Goal: Information Seeking & Learning: Find specific page/section

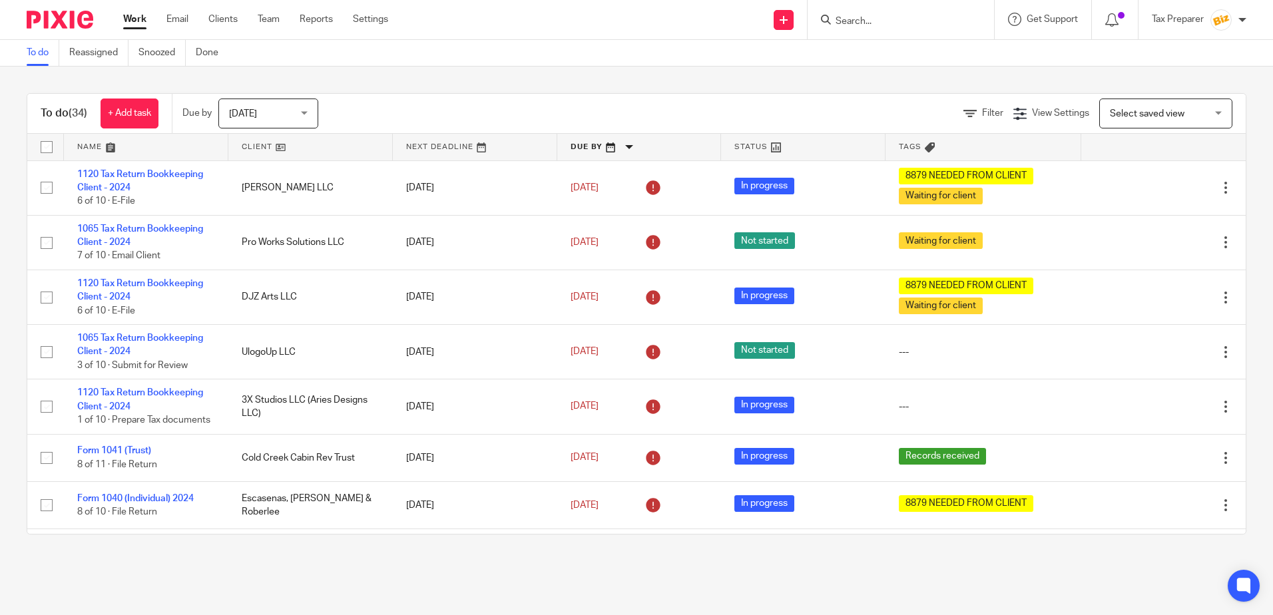
scroll to position [200, 0]
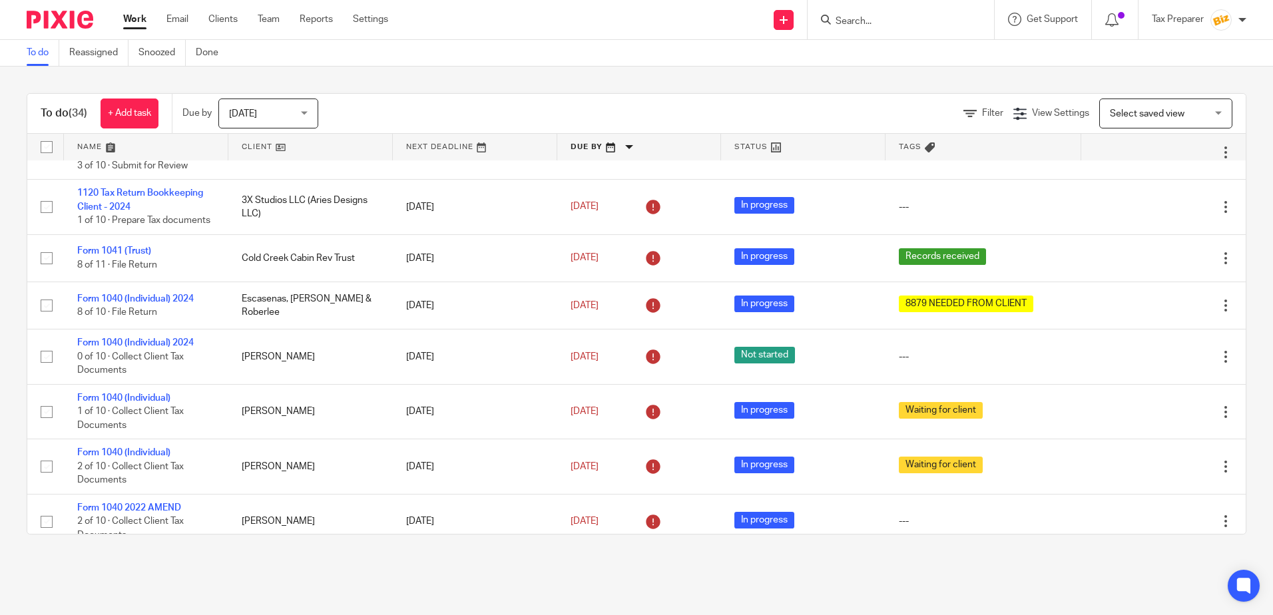
click at [911, 25] on input "Search" at bounding box center [894, 22] width 120 height 12
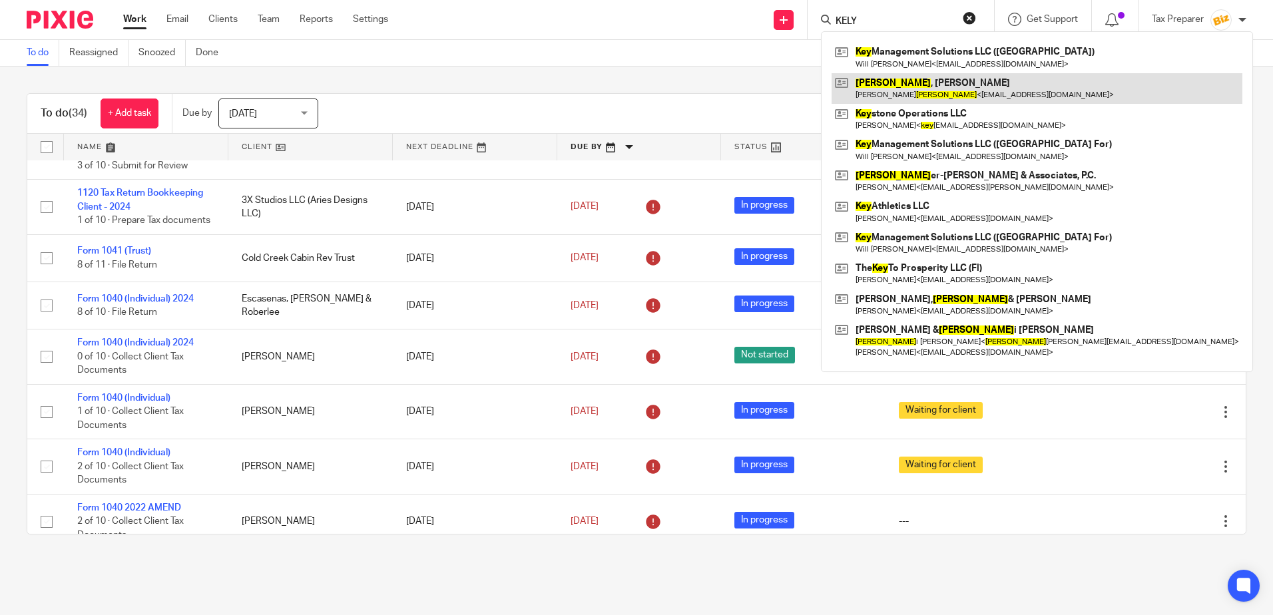
type input "KELY"
click at [931, 85] on link at bounding box center [1036, 88] width 411 height 31
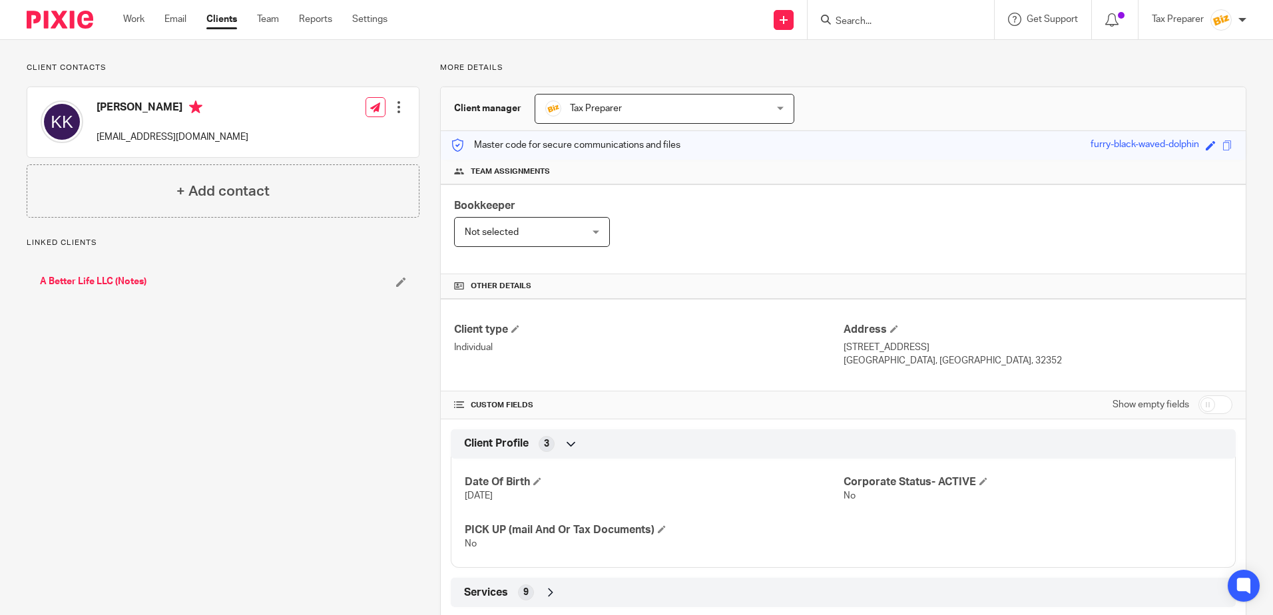
scroll to position [148, 0]
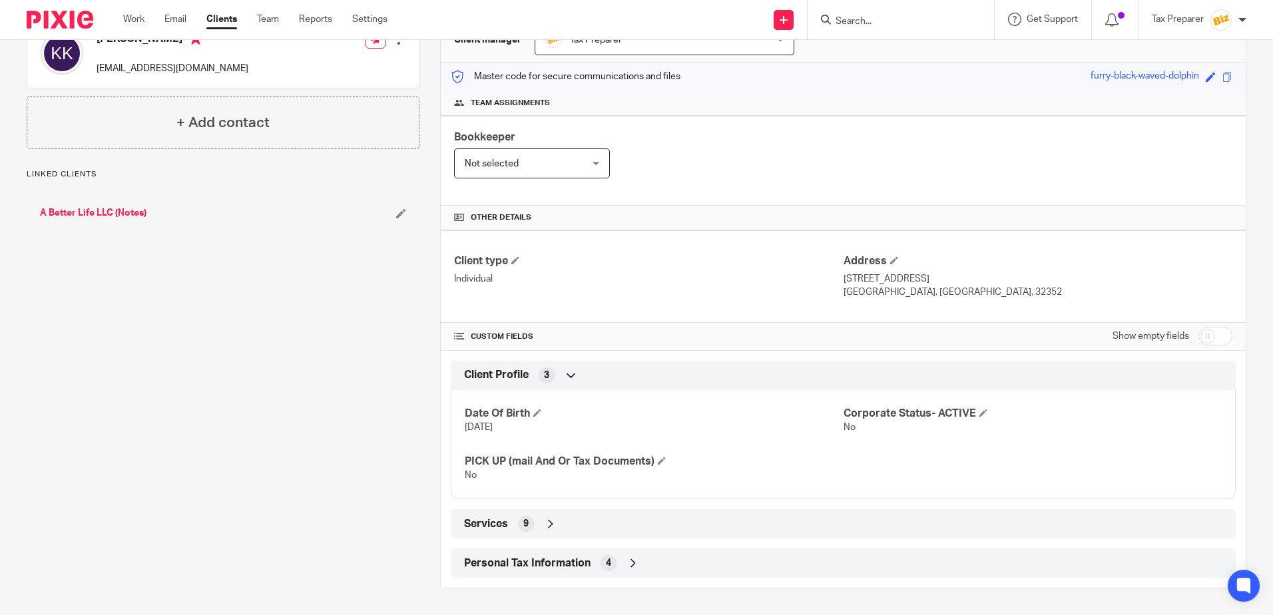
click at [632, 558] on icon at bounding box center [632, 562] width 13 height 13
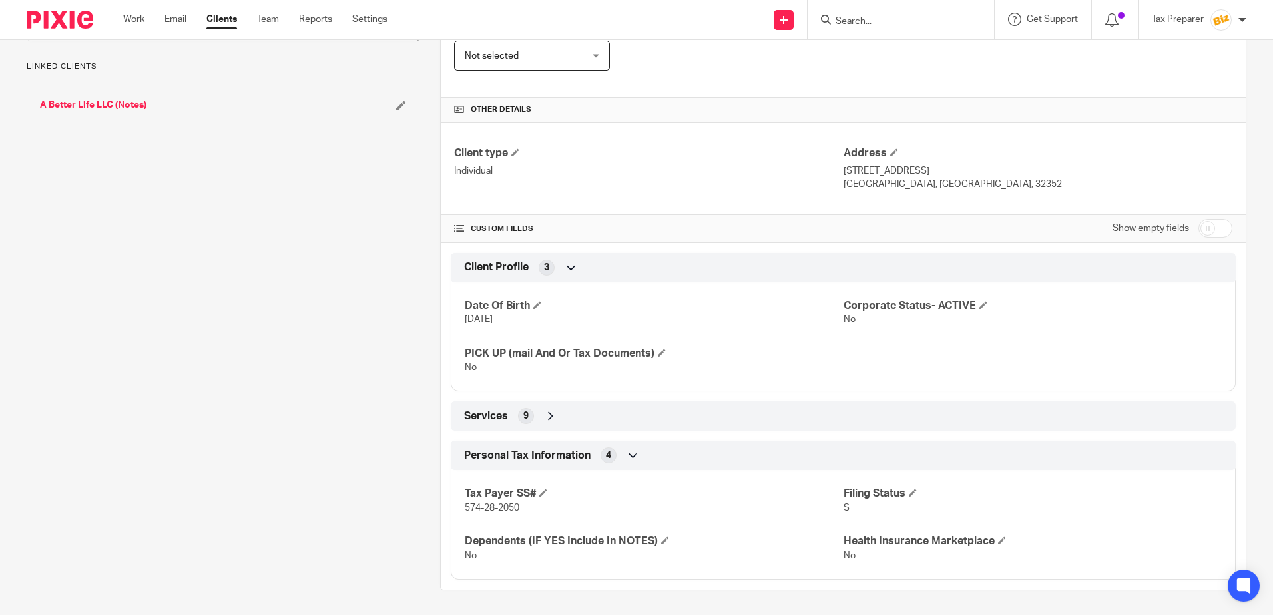
scroll to position [258, 0]
click at [546, 416] on icon at bounding box center [550, 413] width 13 height 13
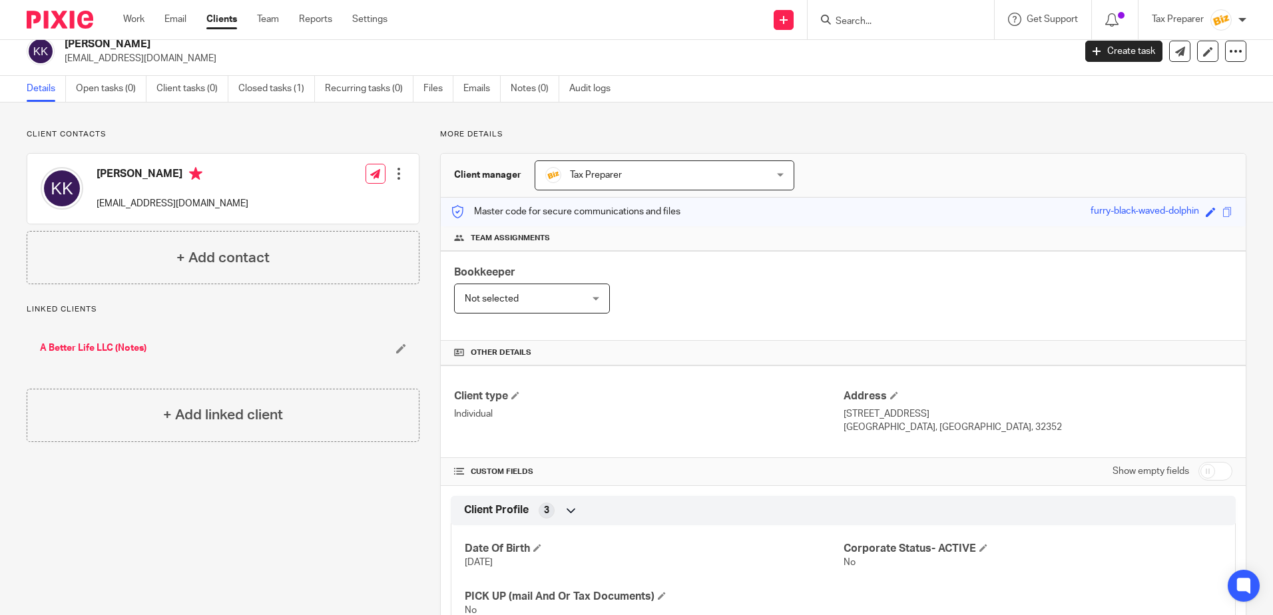
scroll to position [0, 0]
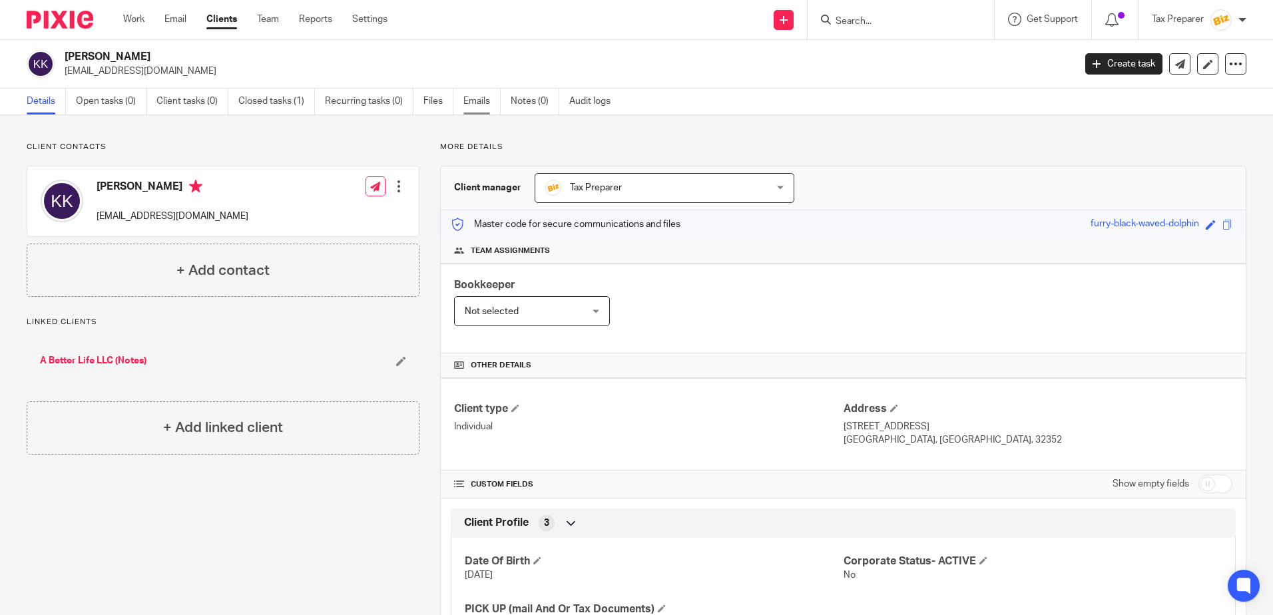
click at [468, 97] on link "Emails" at bounding box center [481, 102] width 37 height 26
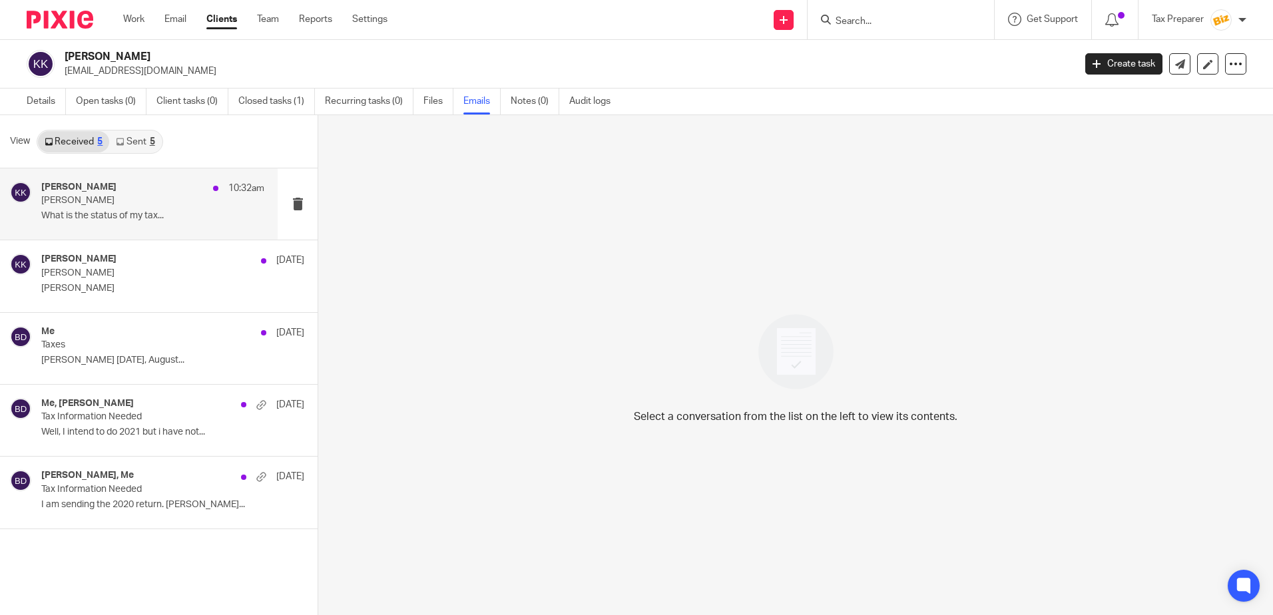
click at [158, 205] on p "[PERSON_NAME]" at bounding box center [130, 200] width 178 height 11
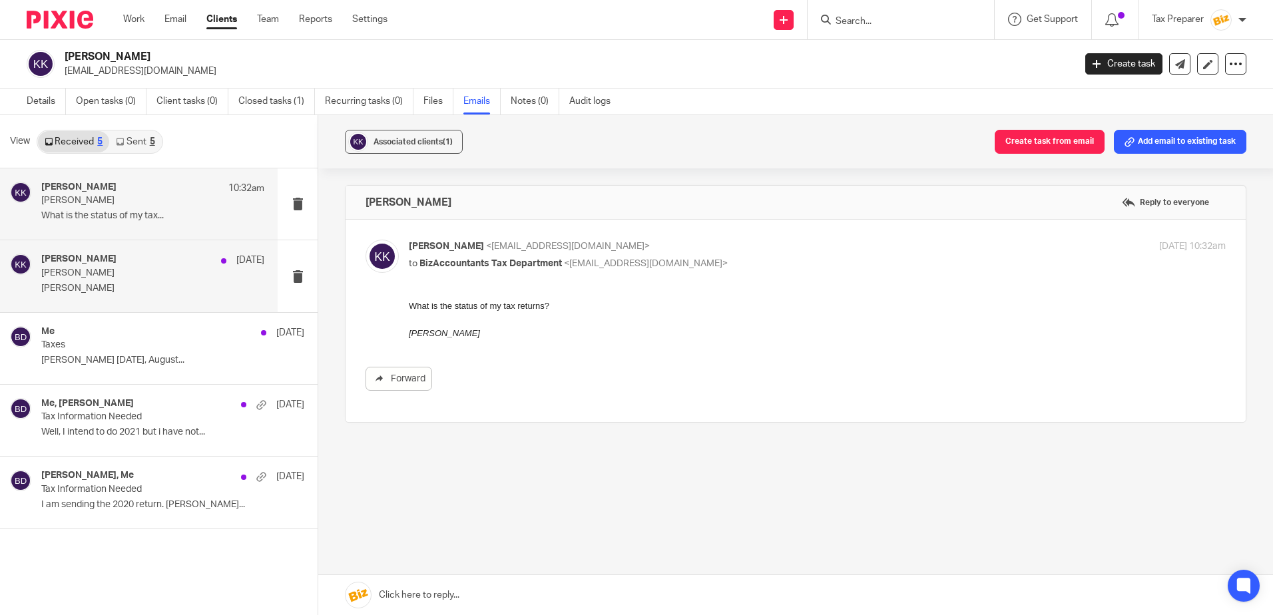
click at [131, 276] on p "[PERSON_NAME]" at bounding box center [130, 273] width 178 height 11
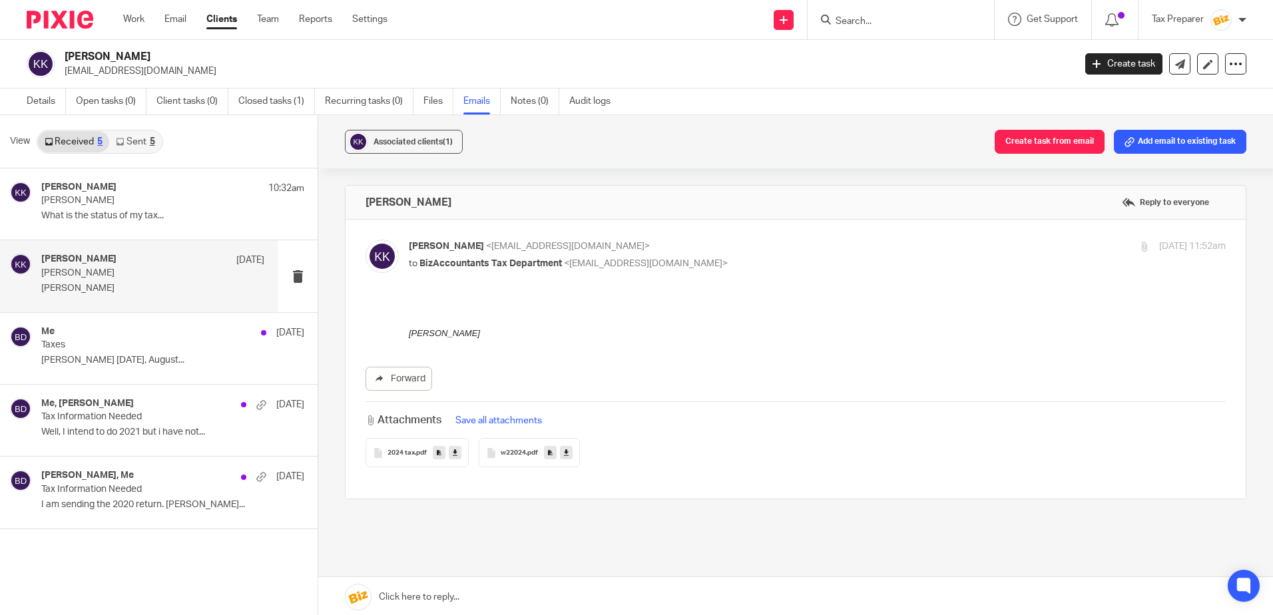
click at [414, 457] on div "2024 tax .pdf" at bounding box center [416, 452] width 103 height 29
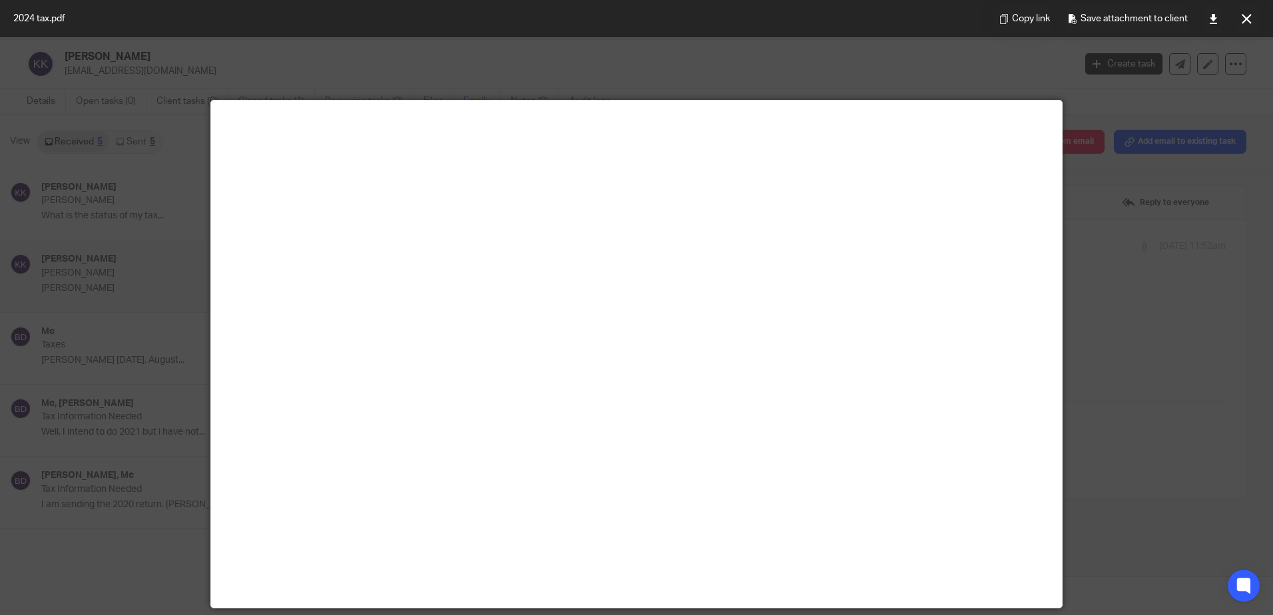
click at [1194, 326] on div at bounding box center [636, 307] width 1273 height 615
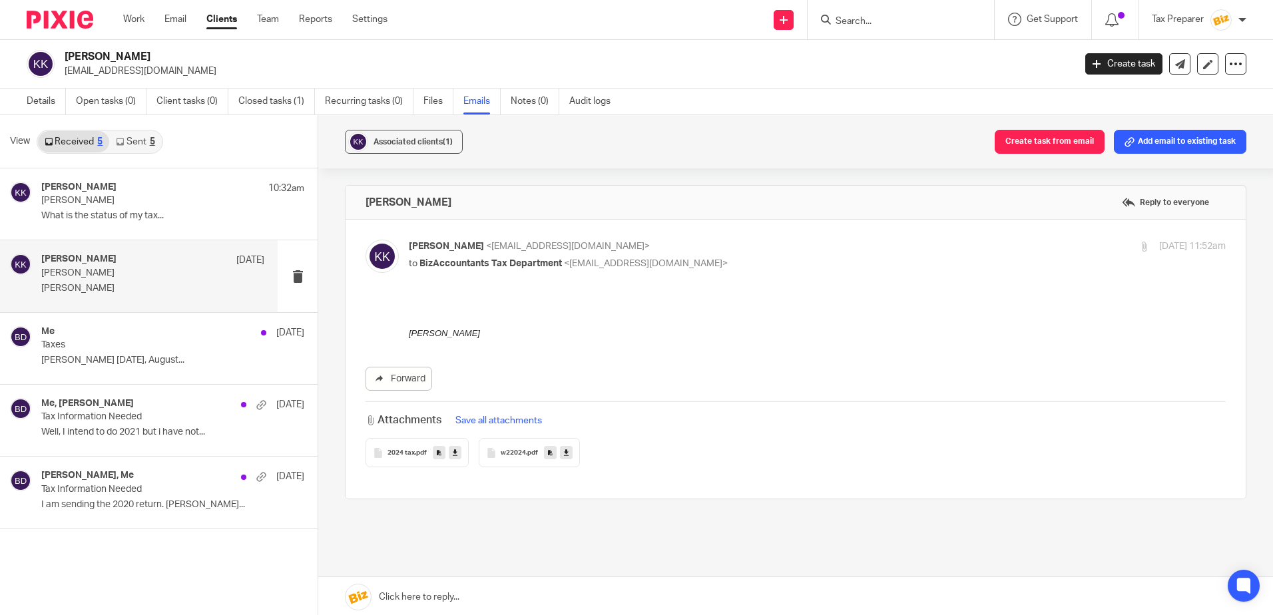
click at [526, 451] on span ".pdf" at bounding box center [532, 453] width 12 height 8
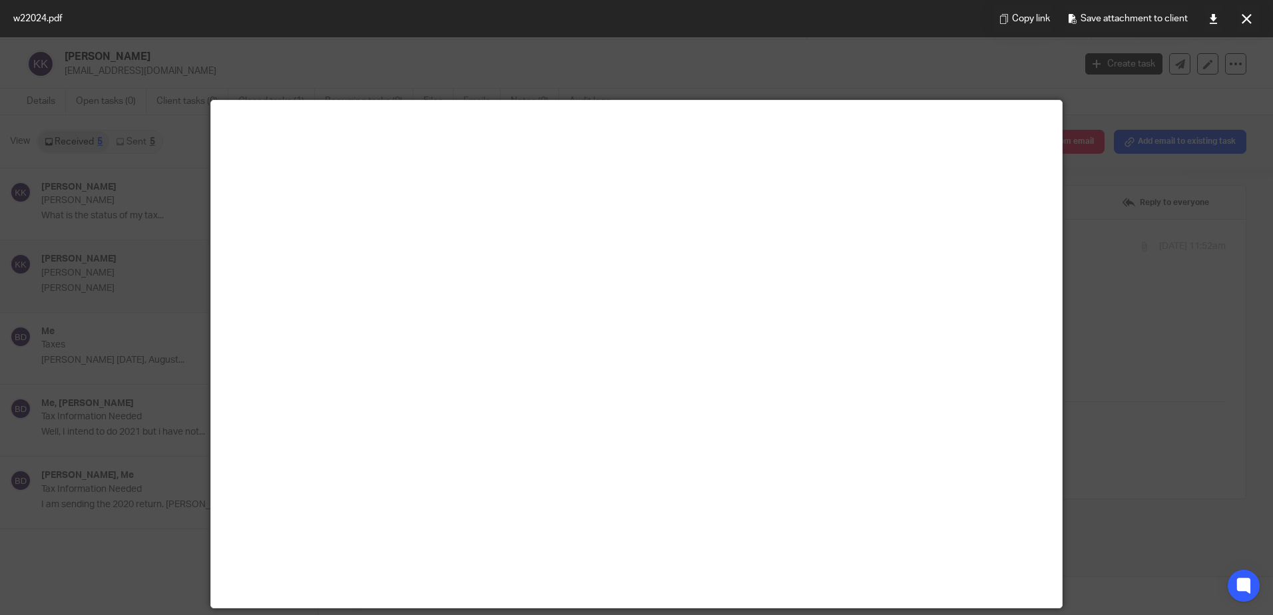
click at [1131, 332] on div at bounding box center [636, 307] width 1273 height 615
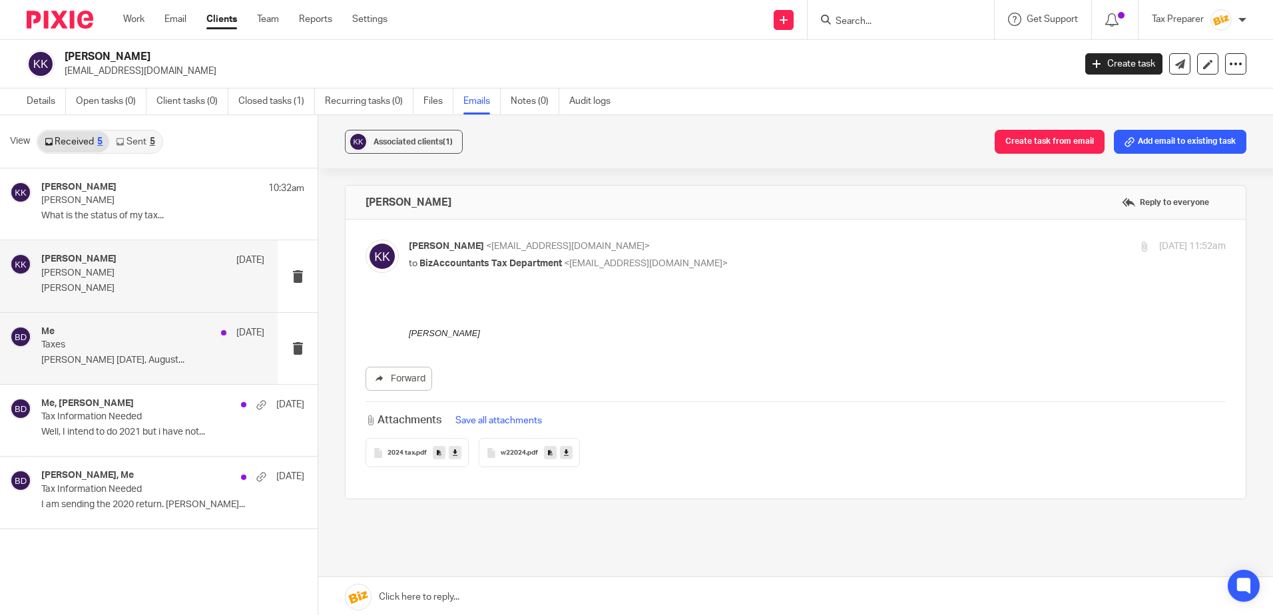
click at [174, 346] on p "Taxes" at bounding box center [130, 344] width 178 height 11
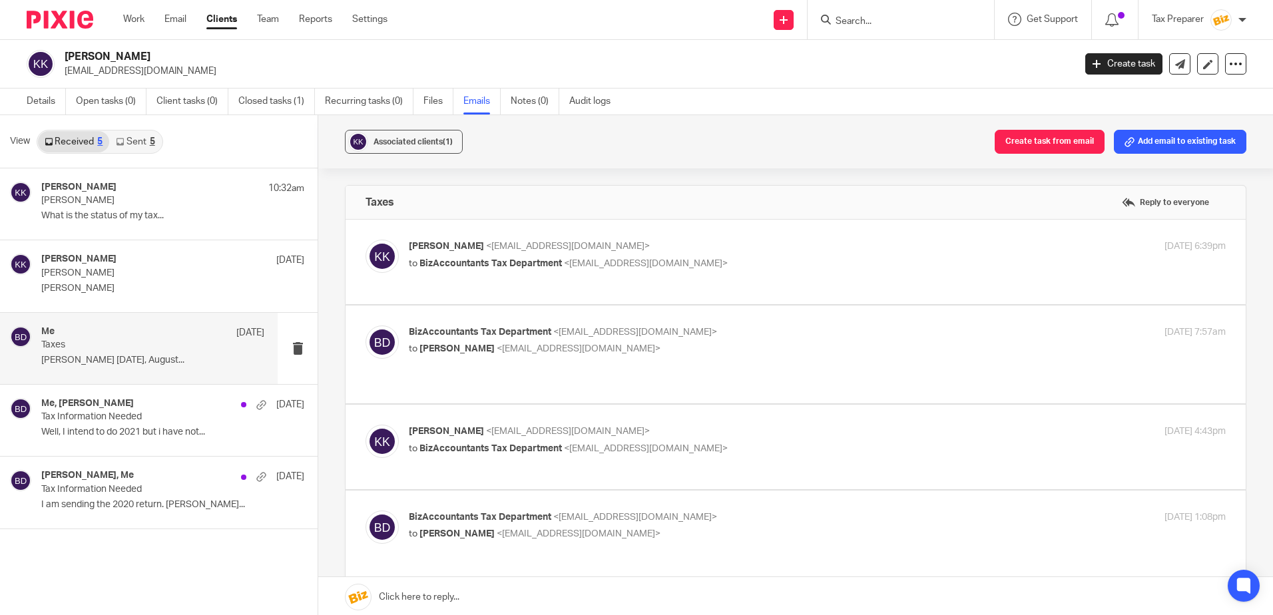
click at [738, 244] on p "Kathleen Kelly <abetterlife01@yahoo.com>" at bounding box center [681, 247] width 545 height 14
checkbox input "true"
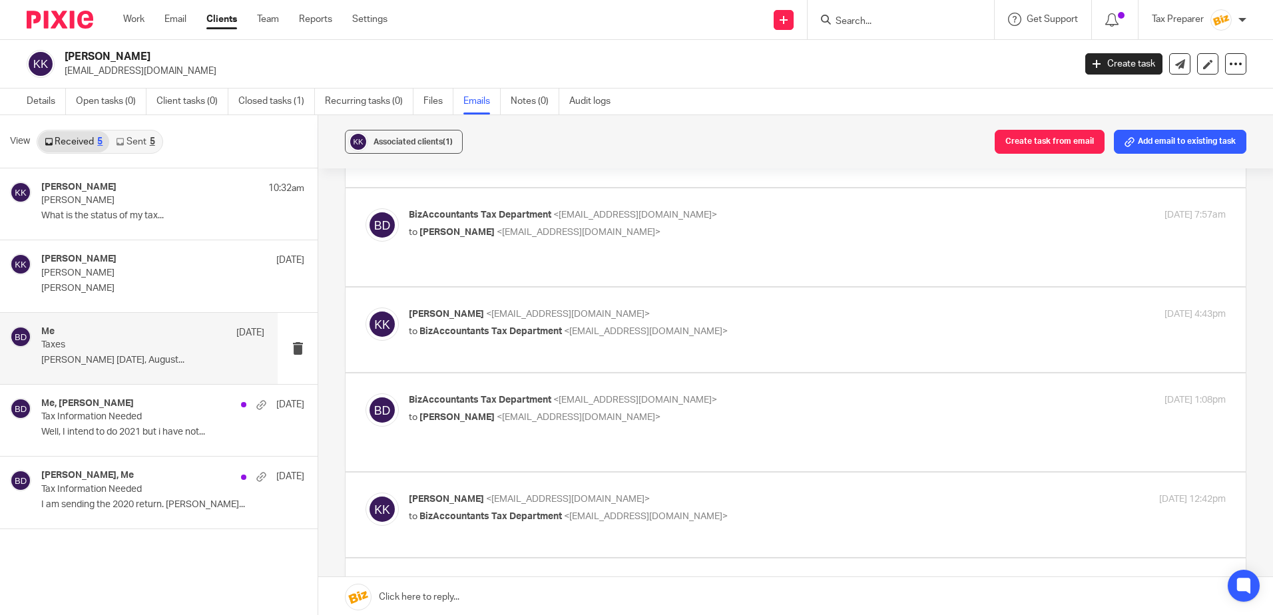
scroll to position [266, 0]
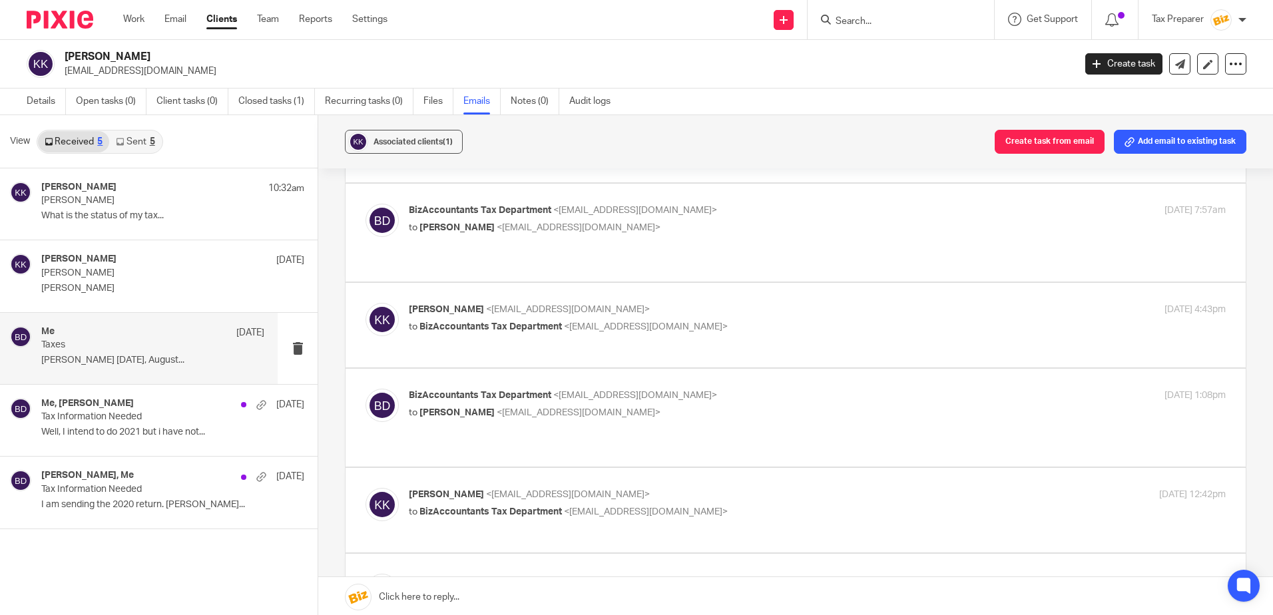
click at [731, 224] on p "to Kathleen Kelly <abetterlife01@yahoo.com>" at bounding box center [681, 228] width 545 height 14
checkbox input "true"
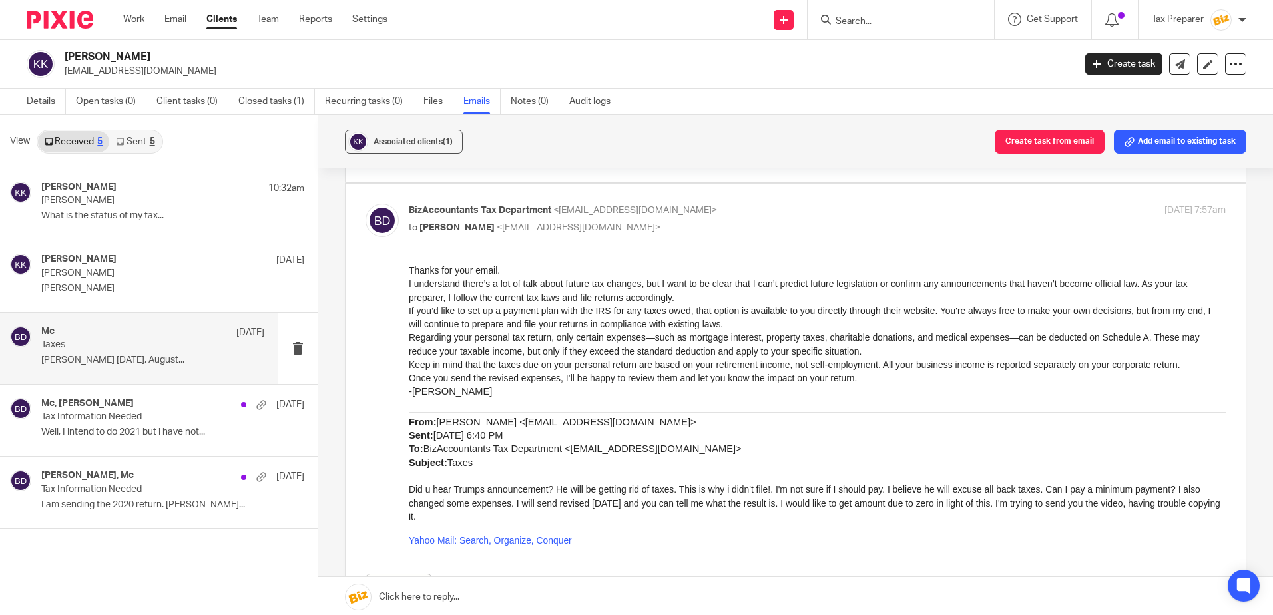
scroll to position [0, 0]
click at [165, 425] on div "Me, Kathleen Kelly Aug 4 Tax Information Needed Well, I intend to do 2021 but i…" at bounding box center [152, 420] width 223 height 45
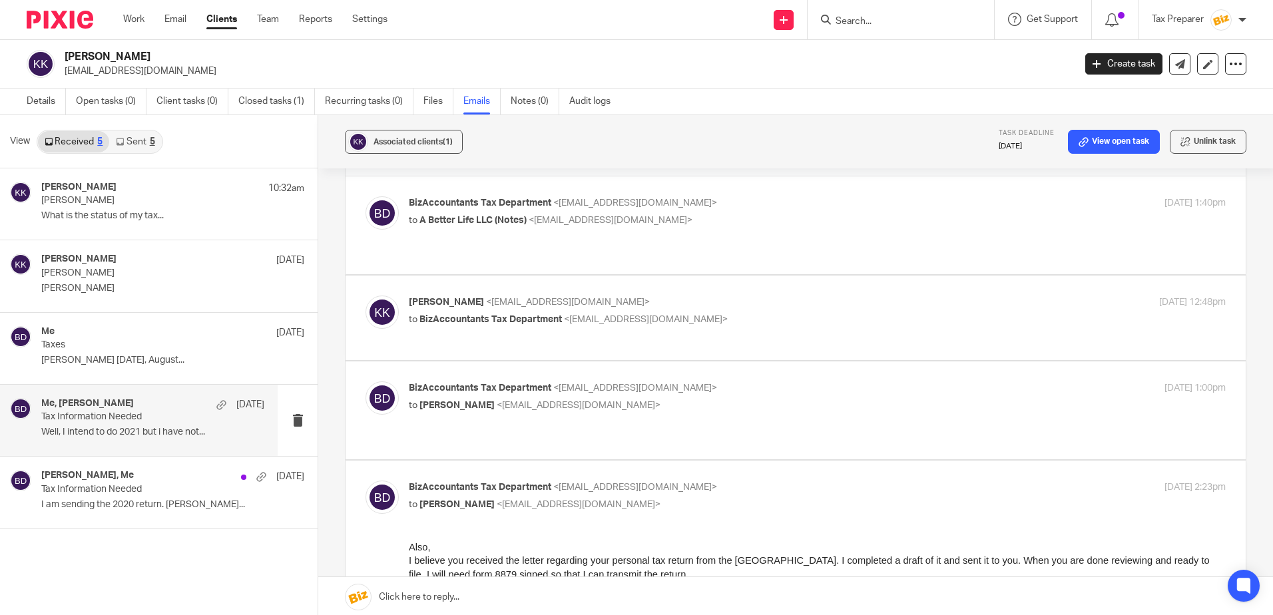
scroll to position [67, 0]
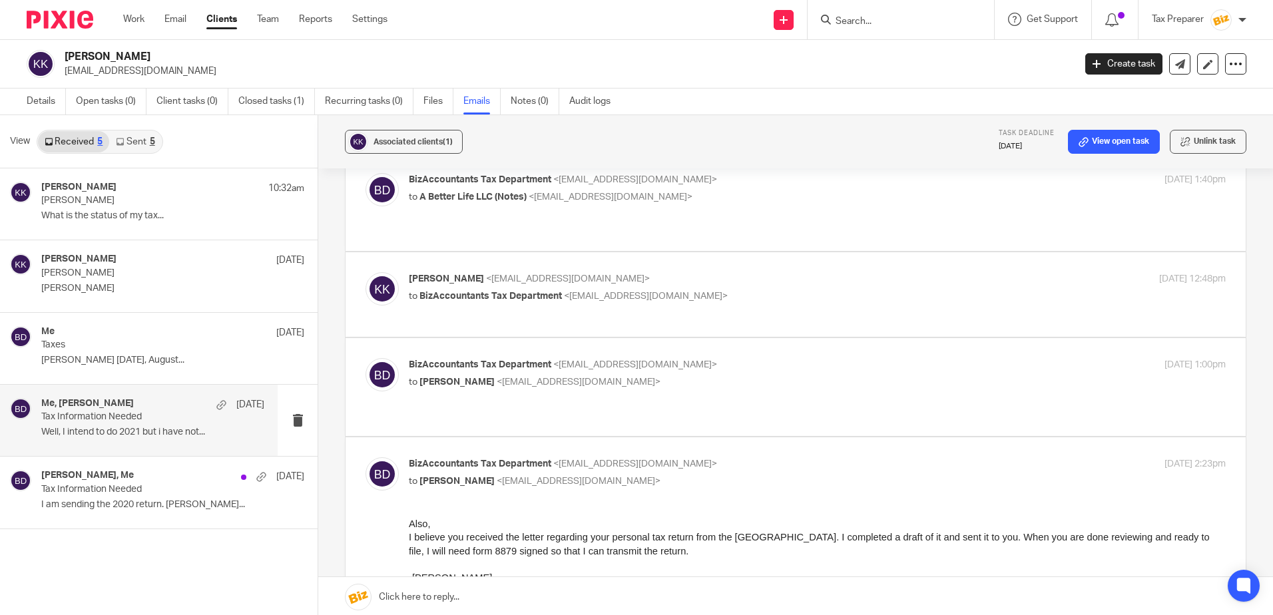
click at [742, 220] on div "BizAccountants Tax Department <taxes@bizaccountants.com> to A Better Life LLC (…" at bounding box center [795, 202] width 860 height 58
click at [718, 193] on p "to A Better Life LLC (Notes) <abetterlife01@yahoo.com>" at bounding box center [681, 197] width 545 height 14
checkbox input "true"
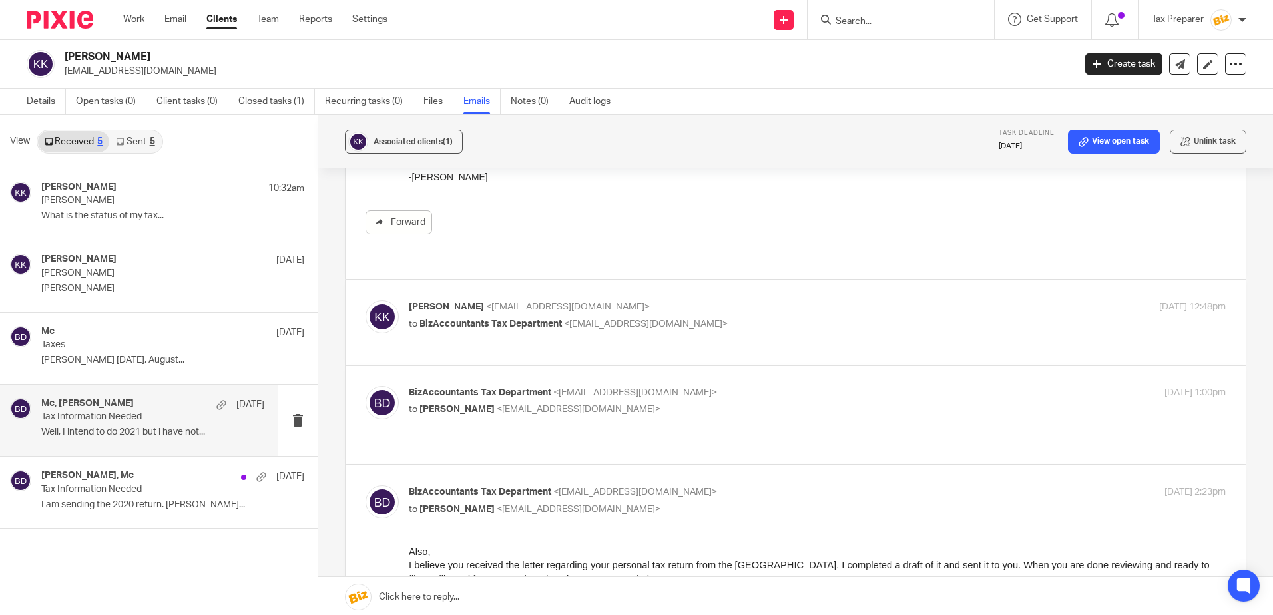
scroll to position [266, 0]
click at [690, 323] on p "to BizAccountants Tax Department <taxes@bizaccountants.com>" at bounding box center [681, 323] width 545 height 14
checkbox input "true"
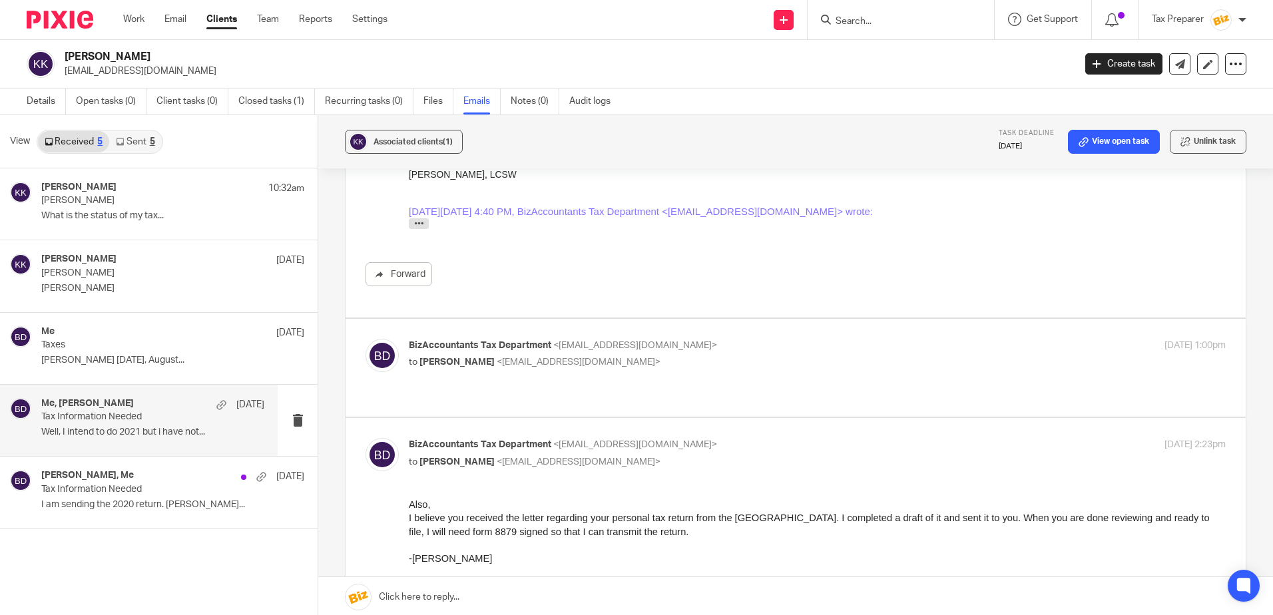
scroll to position [533, 0]
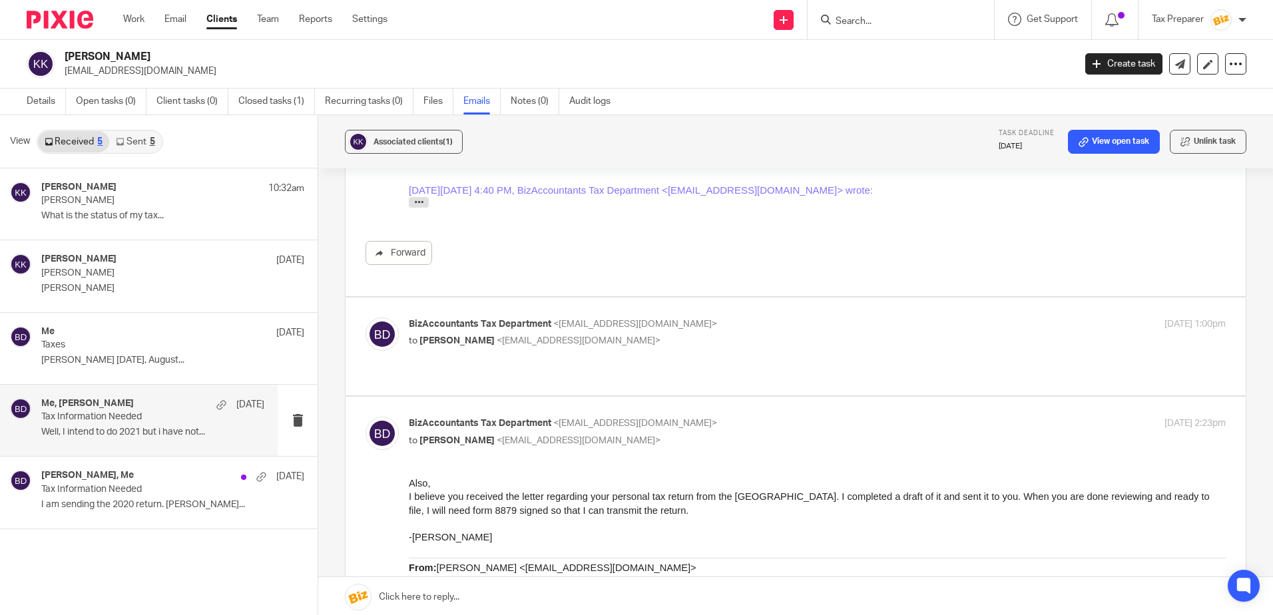
click at [696, 308] on label at bounding box center [795, 347] width 900 height 98
click at [365, 317] on input "checkbox" at bounding box center [365, 317] width 1 height 1
checkbox input "true"
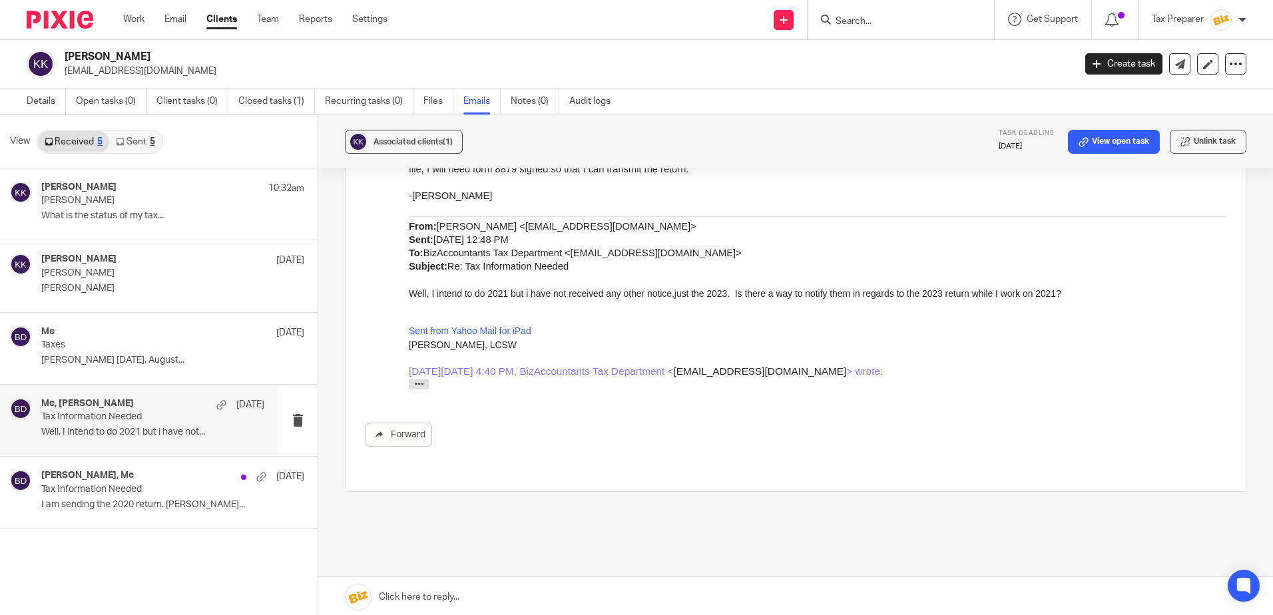
scroll to position [1219, 0]
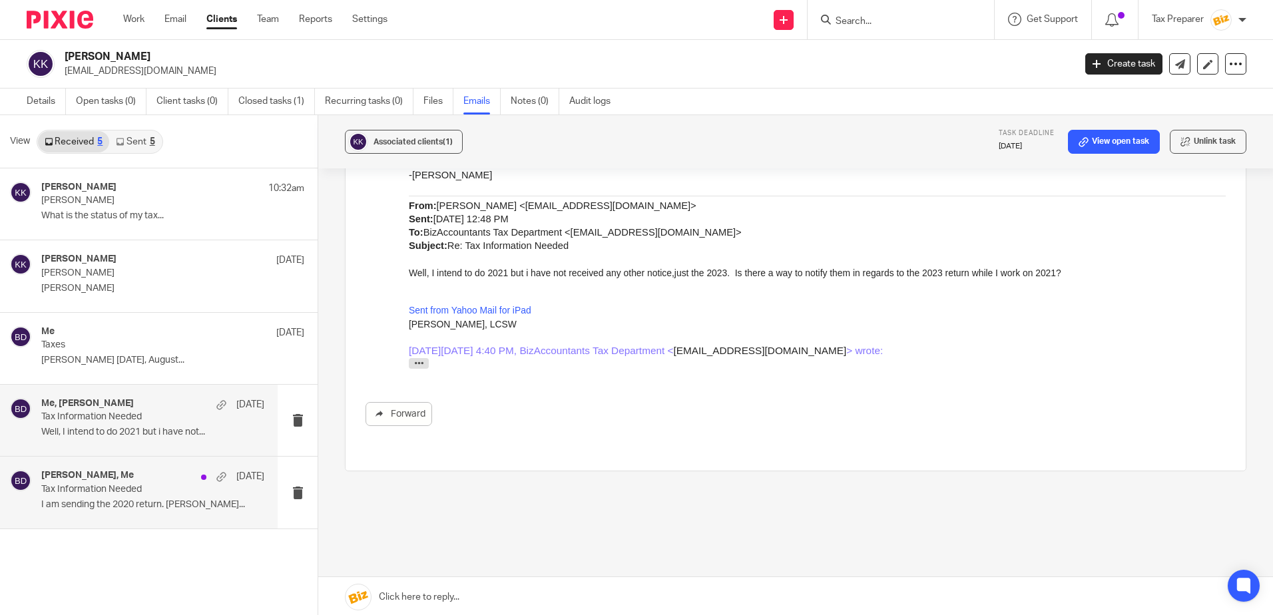
click at [129, 505] on p "I am sending the 2020 return. Kathleen..." at bounding box center [152, 504] width 223 height 11
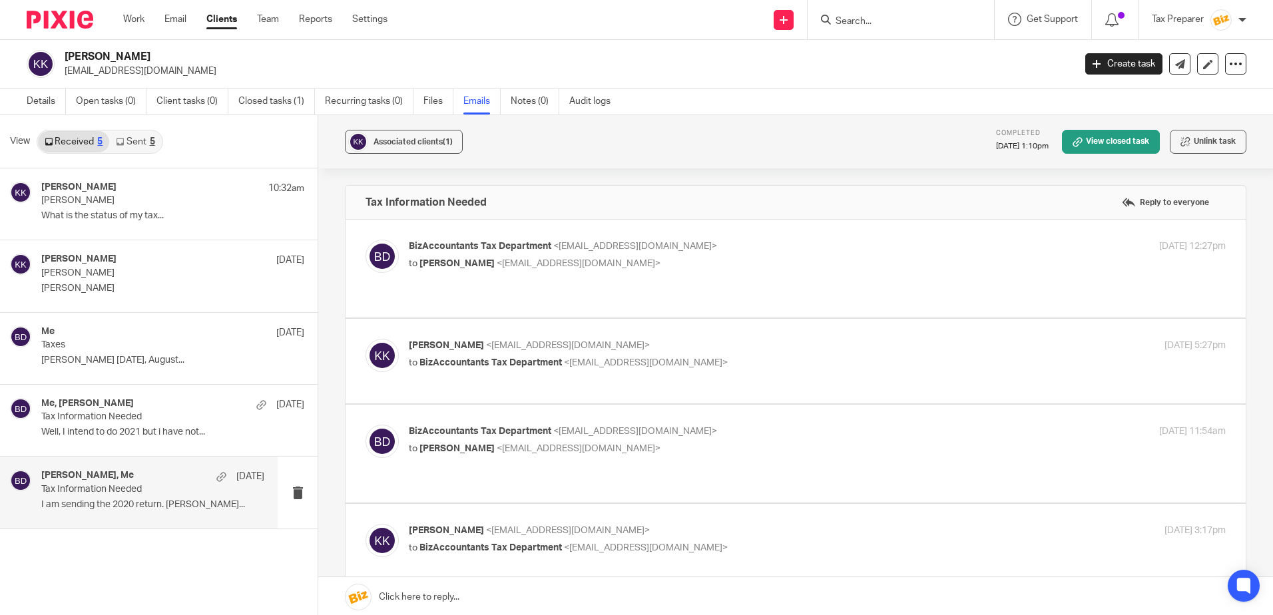
scroll to position [0, 0]
click at [150, 487] on p "Tax Information Needed" at bounding box center [130, 489] width 178 height 11
click at [173, 274] on p "Anna" at bounding box center [130, 273] width 178 height 11
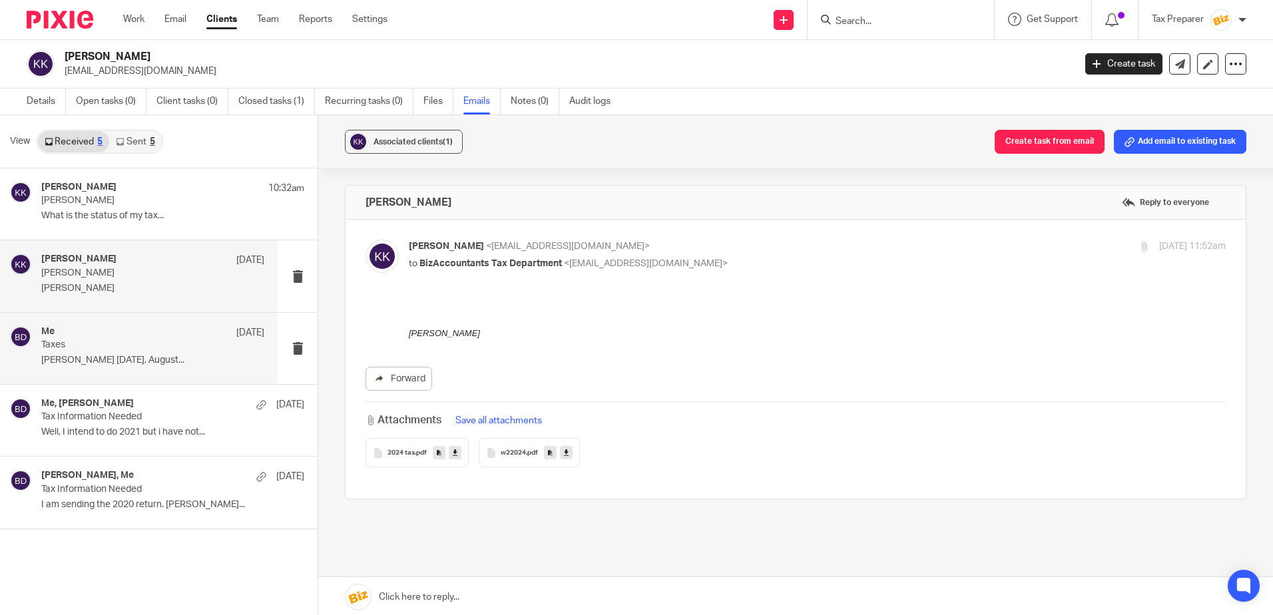
click at [158, 333] on div "Me Aug 12" at bounding box center [152, 332] width 223 height 13
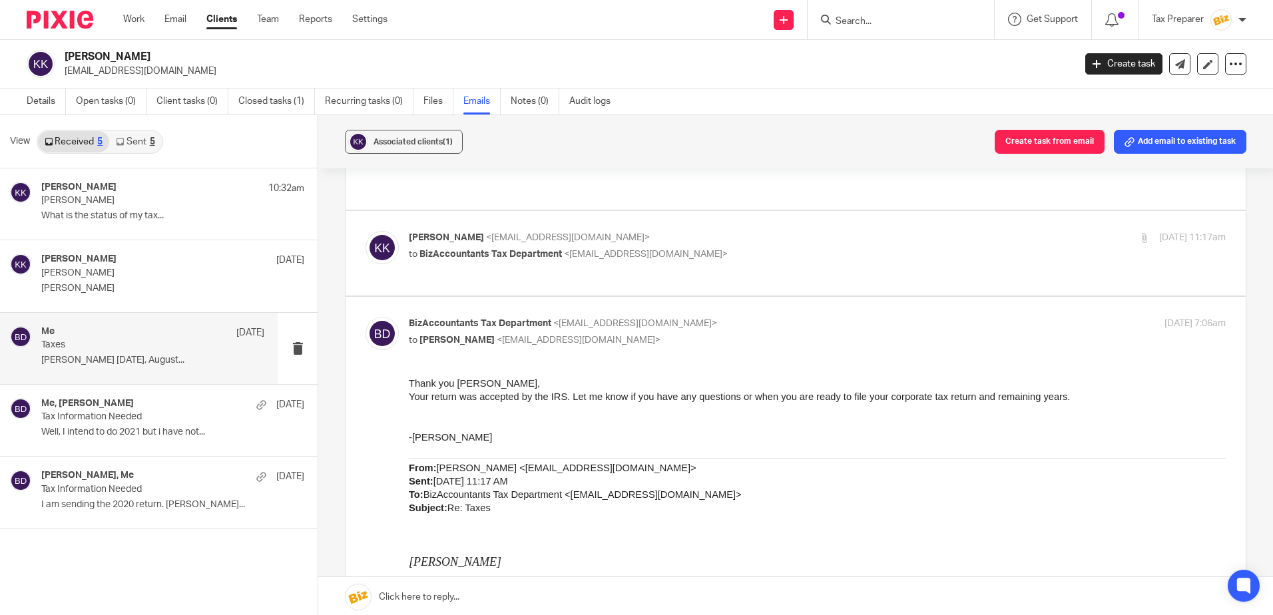
scroll to position [517, 0]
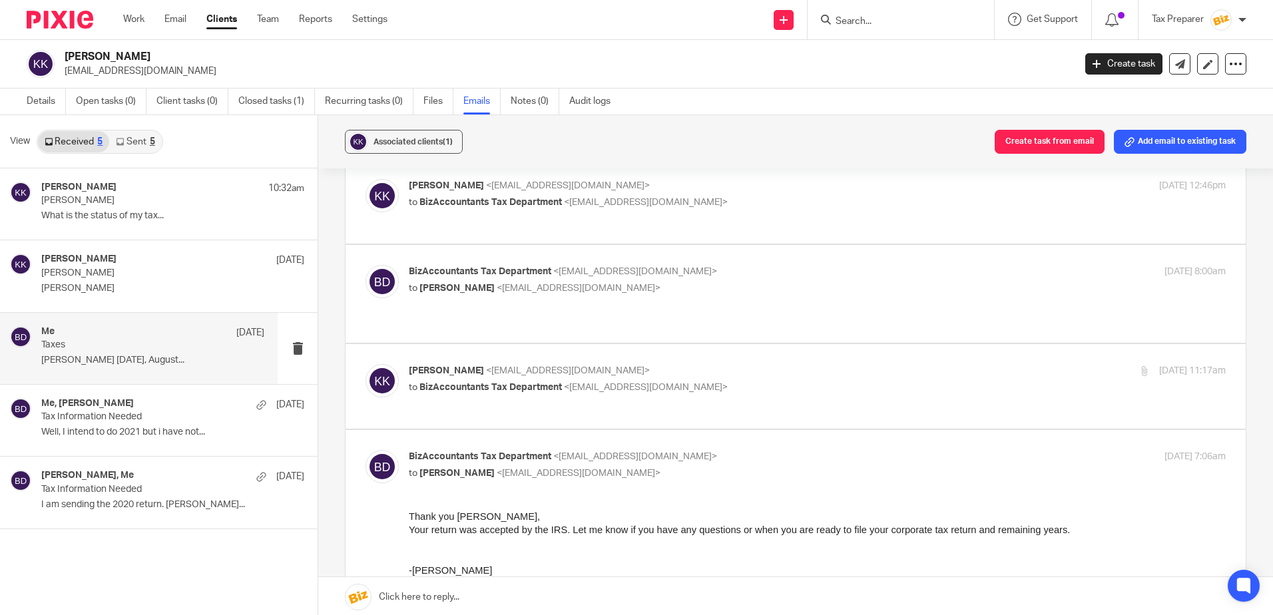
click at [728, 381] on p "to BizAccountants Tax Department <taxes@bizaccountants.com>" at bounding box center [681, 388] width 545 height 14
checkbox input "true"
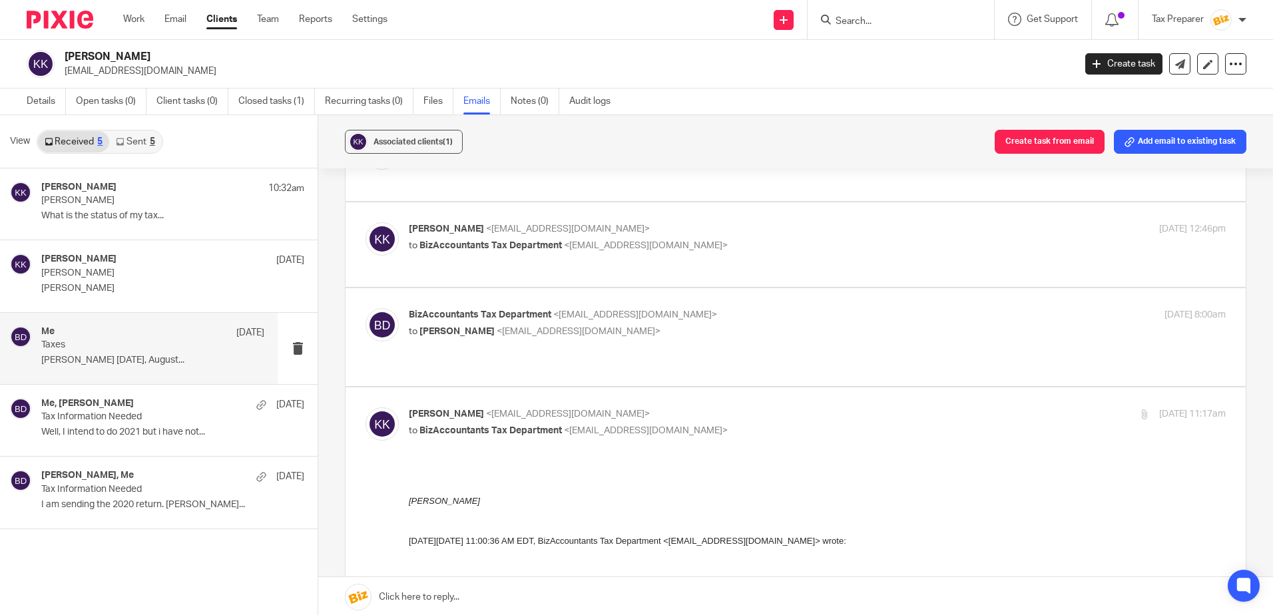
scroll to position [450, 0]
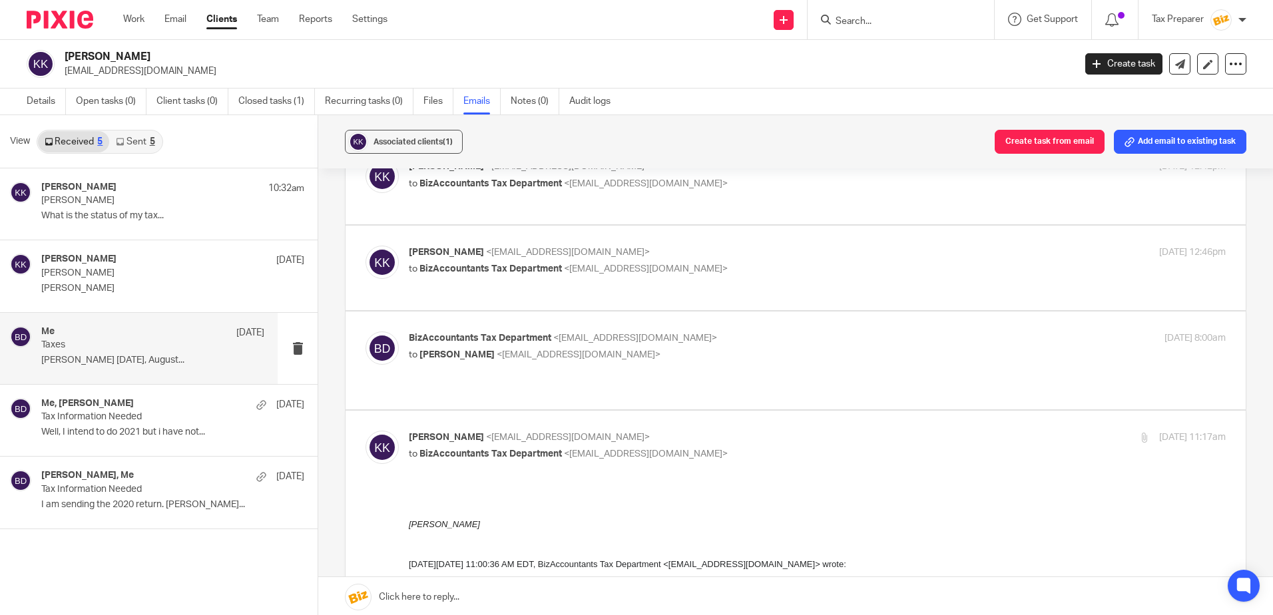
click at [698, 348] on p "to Kathleen Kelly <abetterlife01@yahoo.com>" at bounding box center [681, 355] width 545 height 14
checkbox input "true"
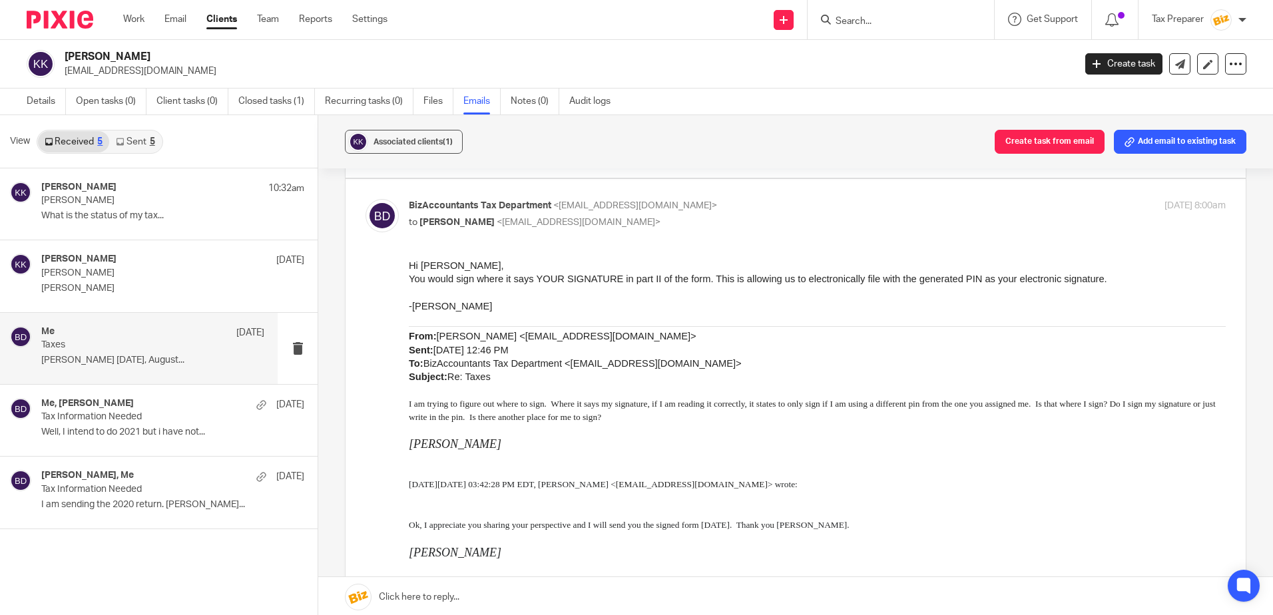
scroll to position [383, 0]
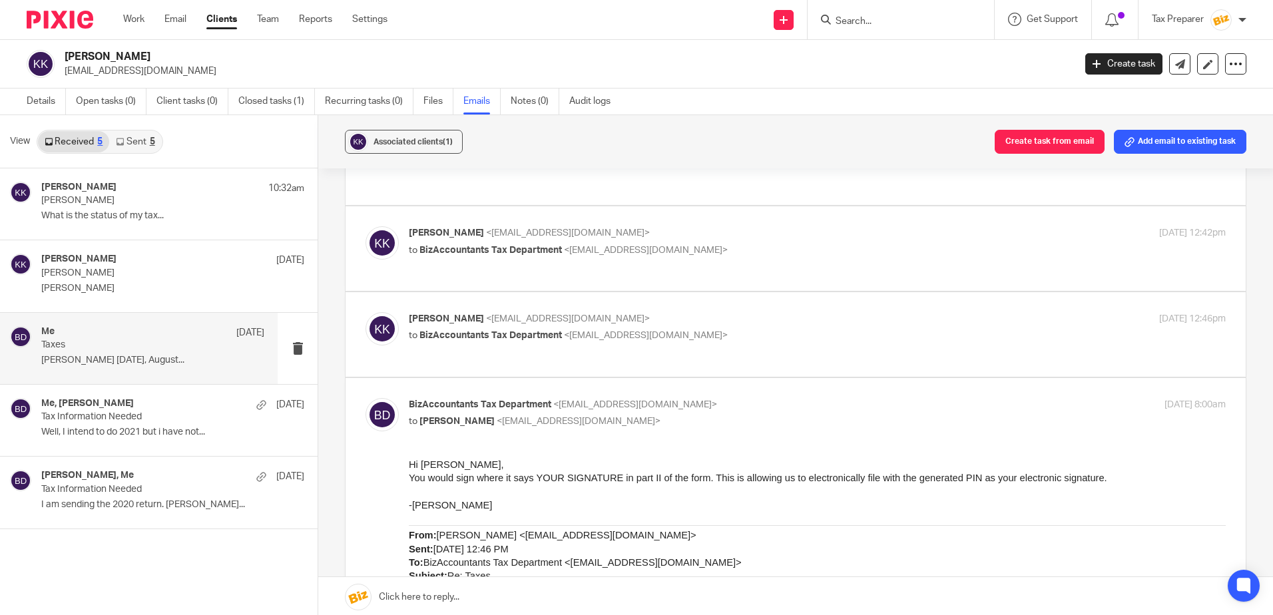
click at [695, 325] on div "Kathleen Kelly <abetterlife01@yahoo.com> to BizAccountants Tax Department <taxe…" at bounding box center [795, 334] width 860 height 45
click at [700, 312] on p "Kathleen Kelly <abetterlife01@yahoo.com>" at bounding box center [681, 319] width 545 height 14
checkbox input "true"
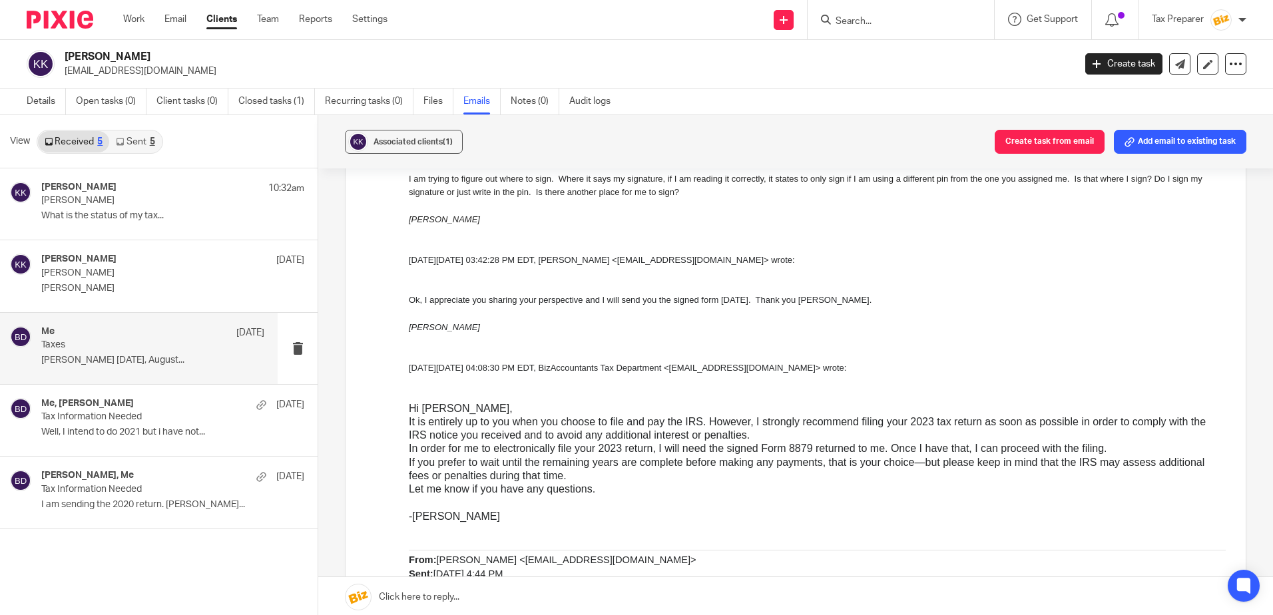
scroll to position [650, 0]
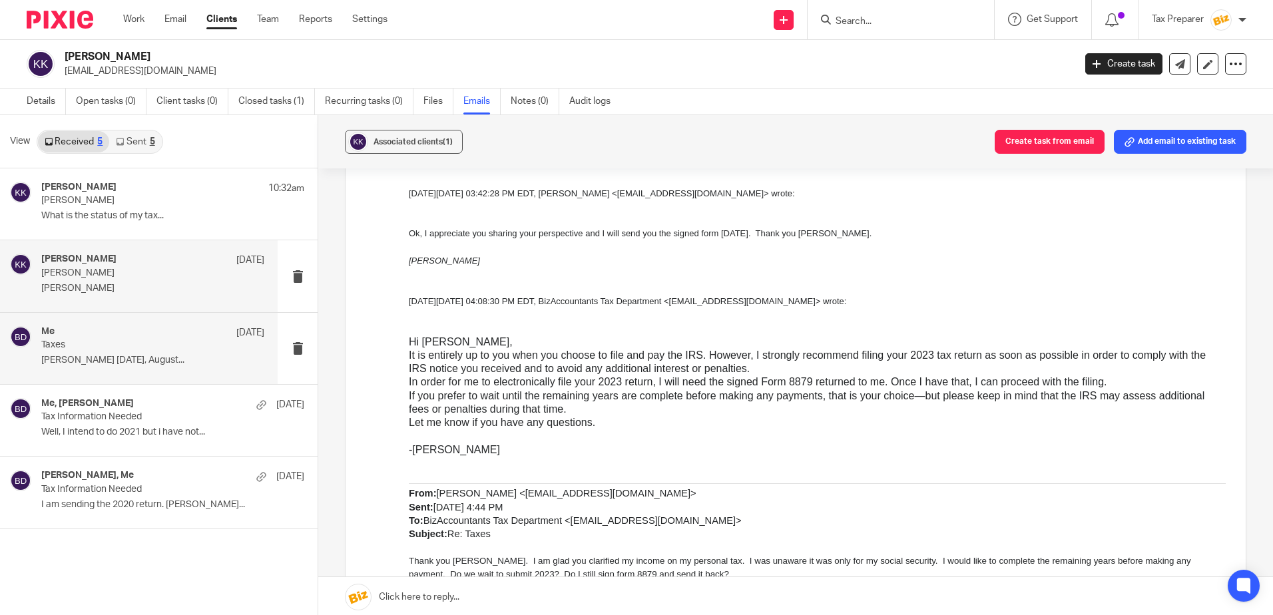
click at [146, 272] on p "Anna" at bounding box center [130, 273] width 178 height 11
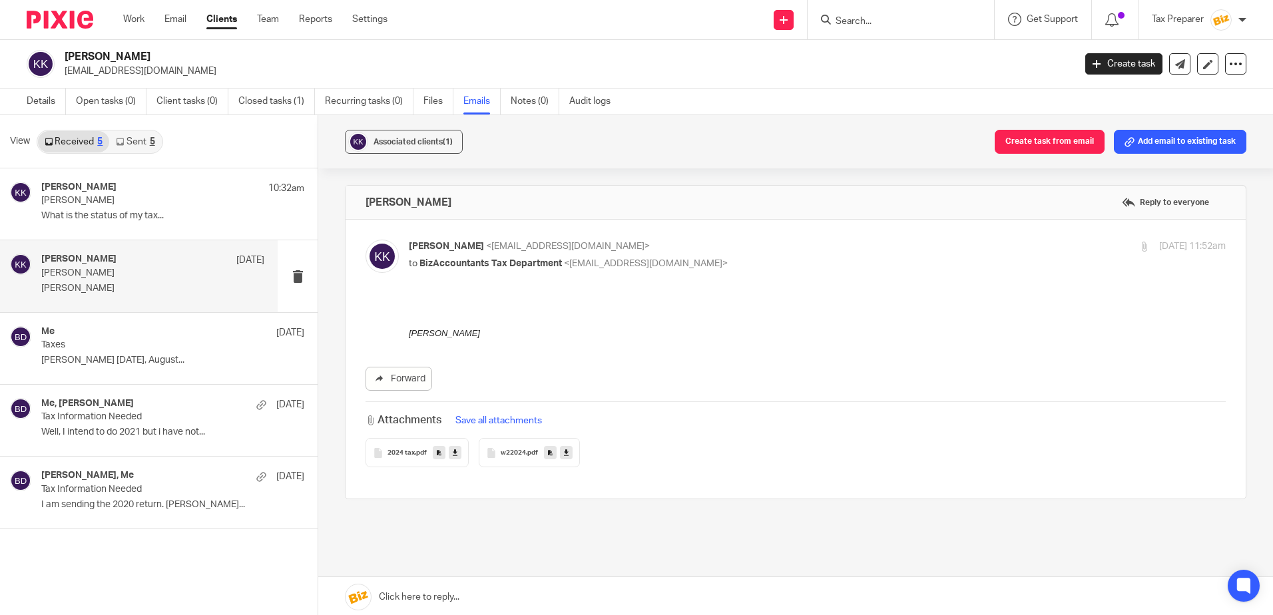
scroll to position [0, 0]
click at [469, 423] on button "Save all attachments" at bounding box center [498, 420] width 95 height 15
click at [1161, 53] on div "Attachments saved." at bounding box center [1185, 42] width 147 height 44
click at [453, 454] on icon at bounding box center [455, 453] width 5 height 10
click at [569, 455] on link at bounding box center [566, 452] width 13 height 13
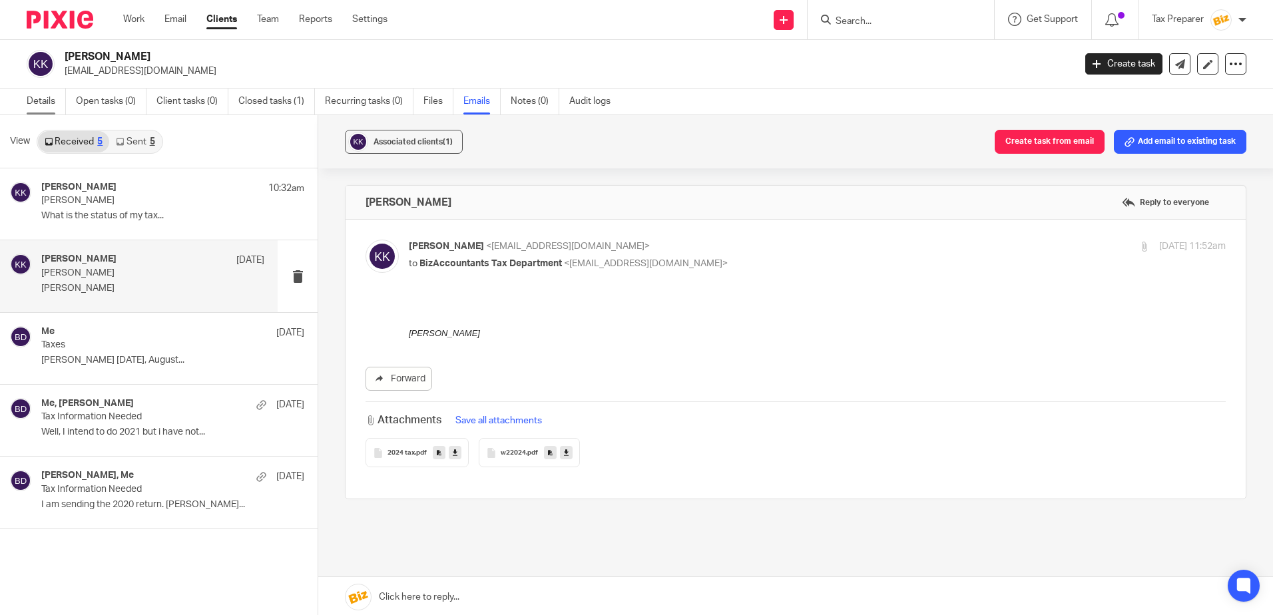
click at [45, 100] on link "Details" at bounding box center [46, 102] width 39 height 26
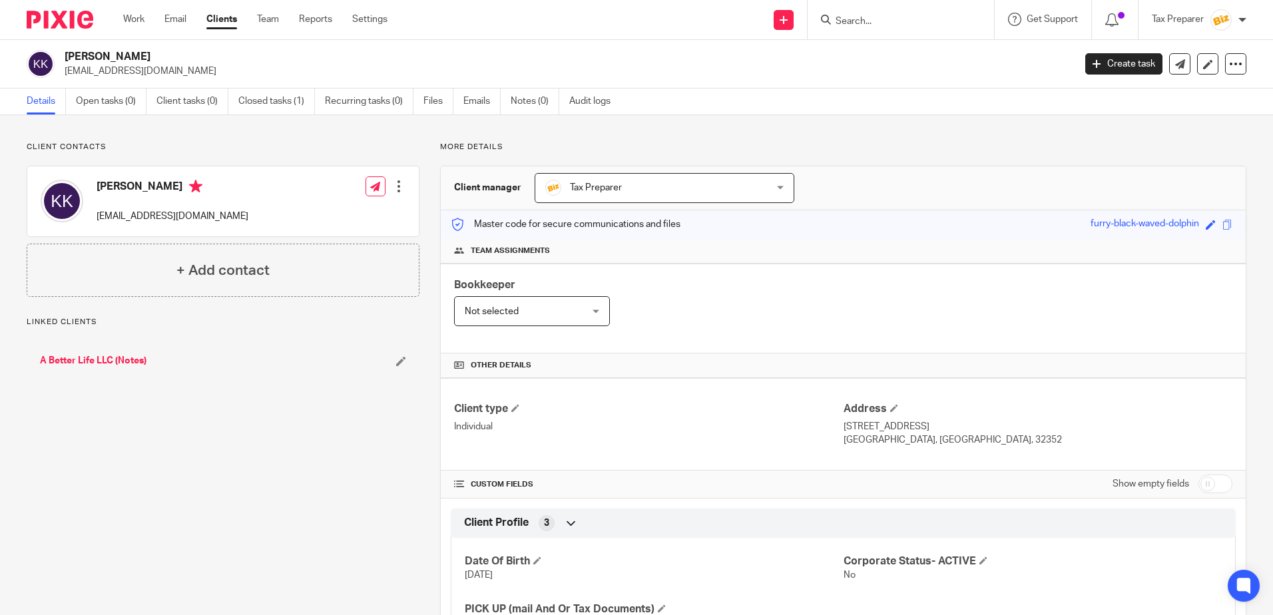
click at [263, 96] on link "Closed tasks (1)" at bounding box center [276, 102] width 77 height 26
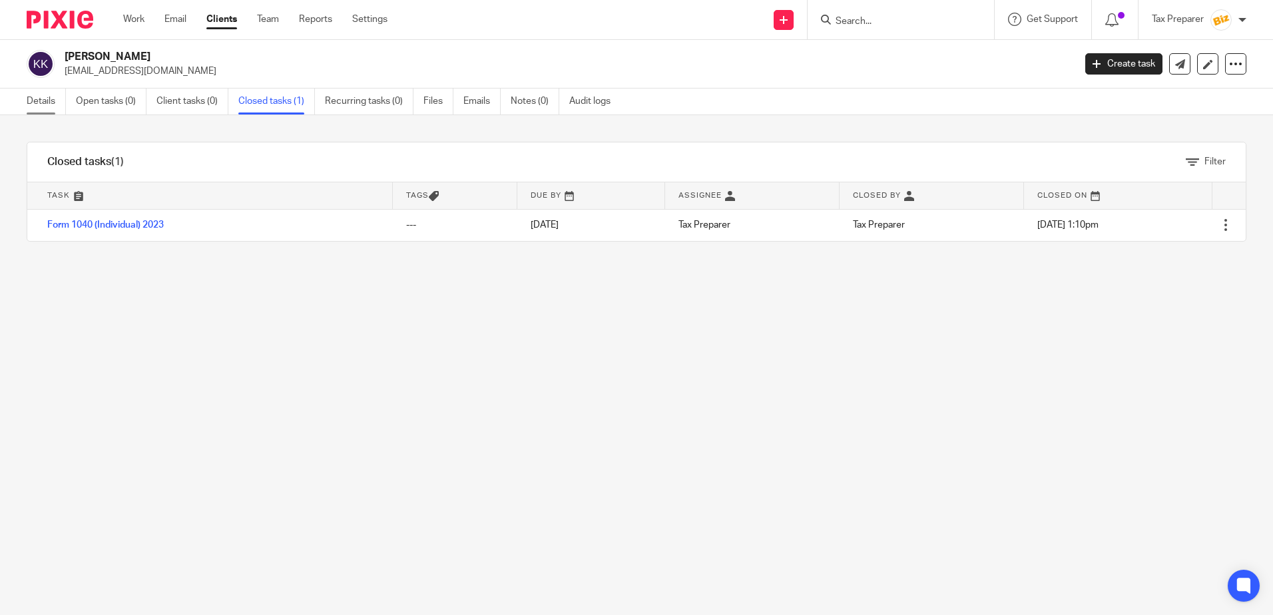
click at [51, 101] on link "Details" at bounding box center [46, 102] width 39 height 26
